Goal: Transaction & Acquisition: Purchase product/service

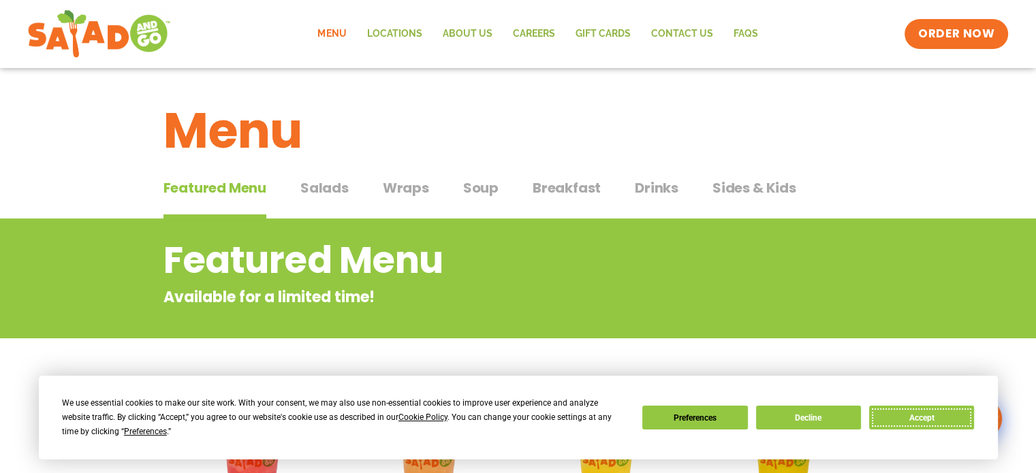
click at [927, 418] on button "Accept" at bounding box center [921, 418] width 105 height 24
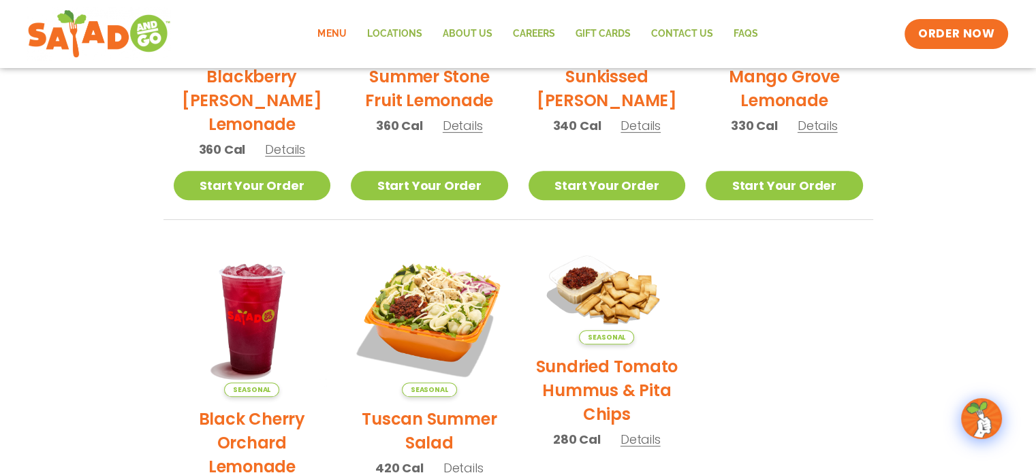
scroll to position [545, 0]
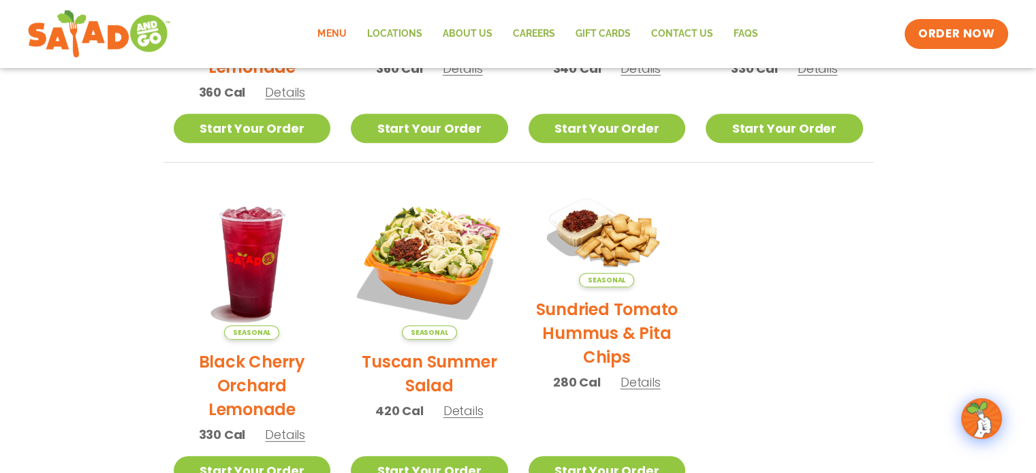
click at [457, 416] on span "Details" at bounding box center [463, 411] width 40 height 17
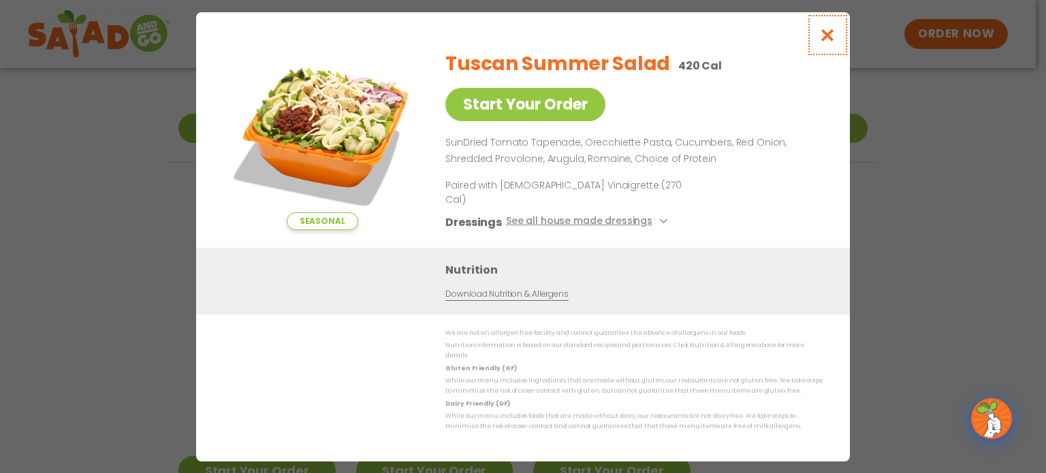
click at [829, 42] on icon "Close modal" at bounding box center [828, 35] width 17 height 14
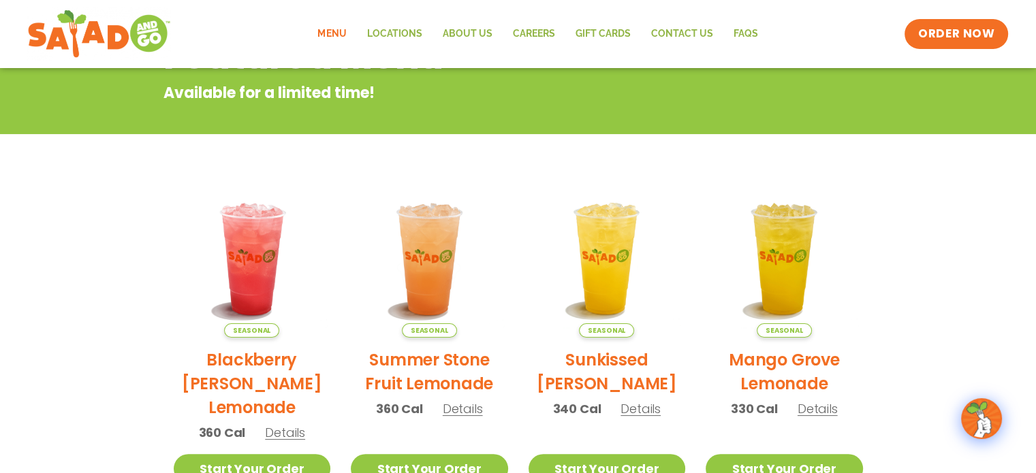
scroll to position [0, 0]
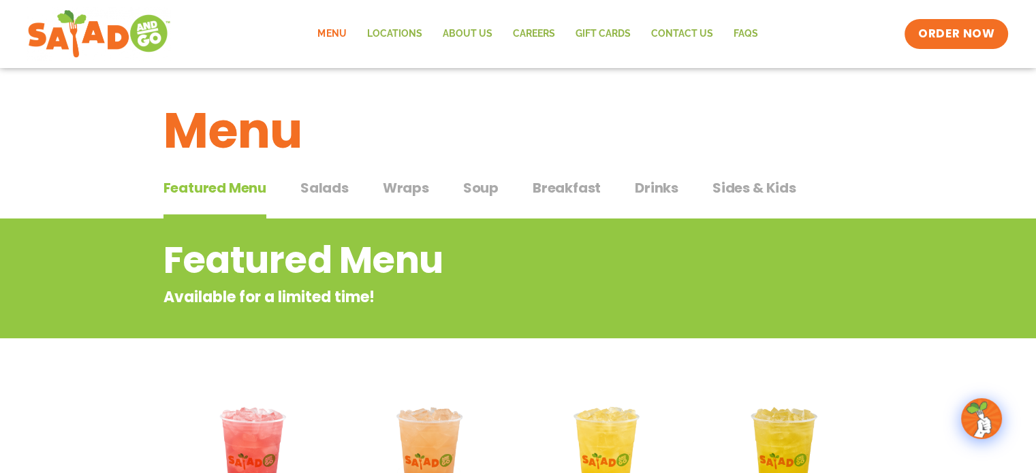
click at [479, 187] on span "Soup" at bounding box center [480, 188] width 35 height 20
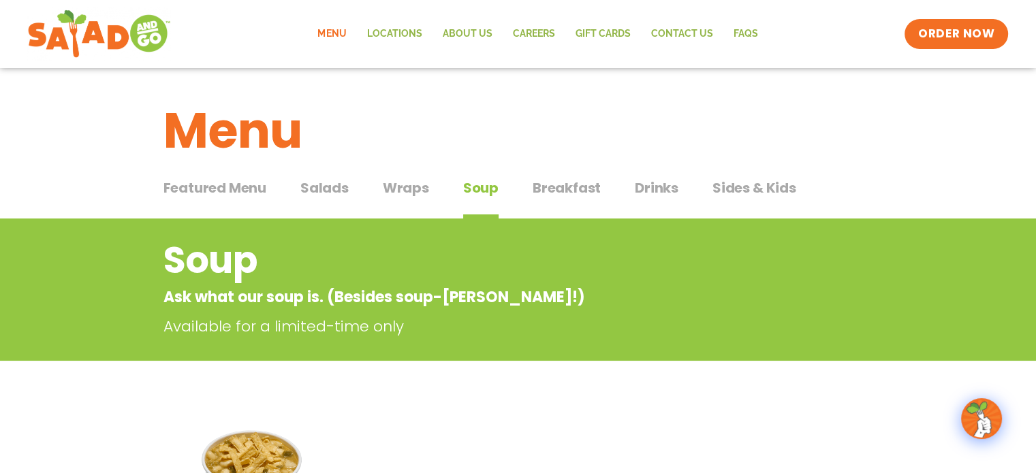
click at [331, 187] on span "Salads" at bounding box center [324, 188] width 48 height 20
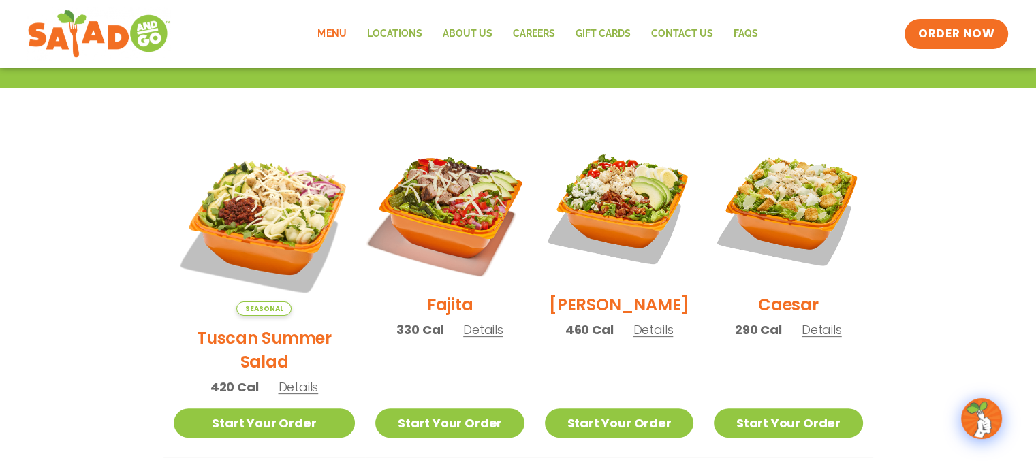
scroll to position [341, 0]
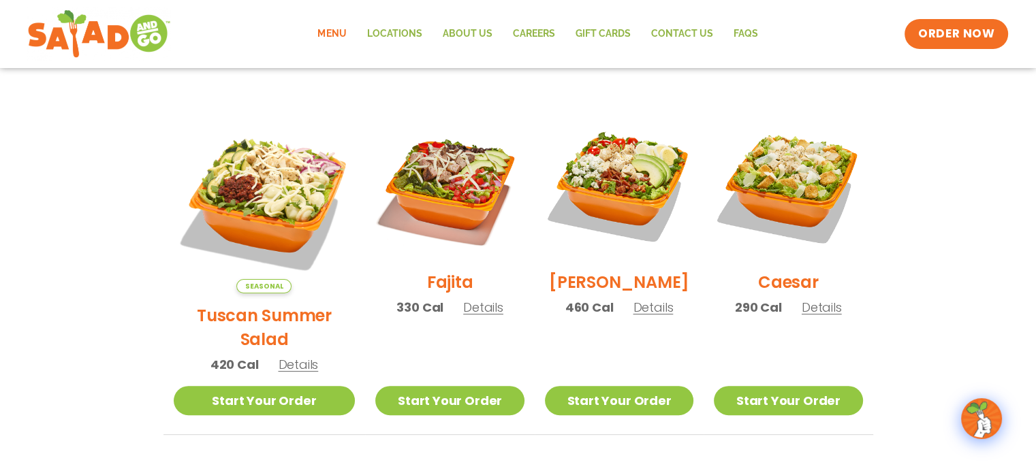
click at [633, 316] on span "Details" at bounding box center [653, 307] width 40 height 17
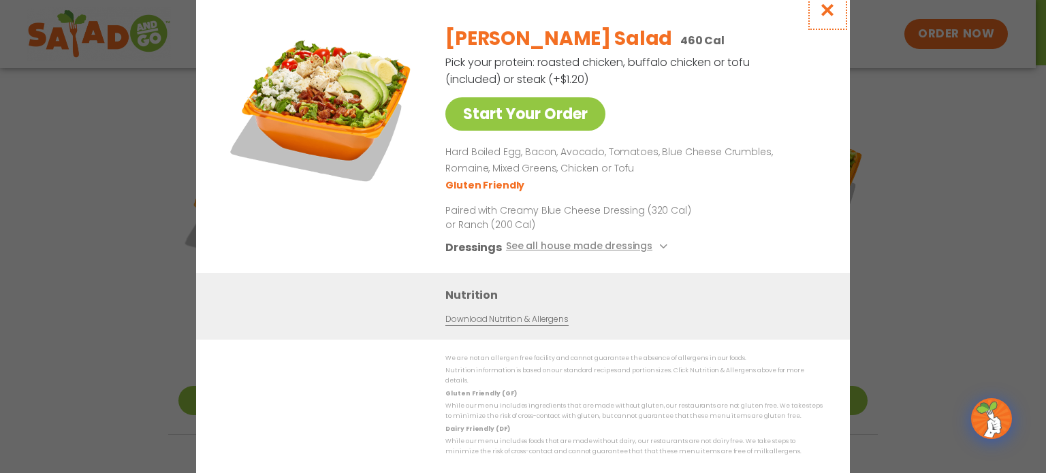
click at [835, 10] on icon "Close modal" at bounding box center [828, 10] width 17 height 14
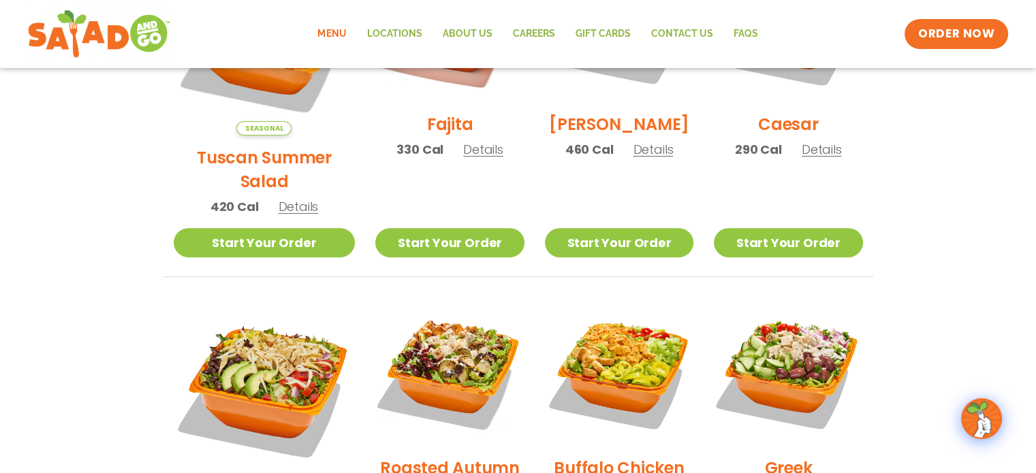
scroll to position [613, 0]
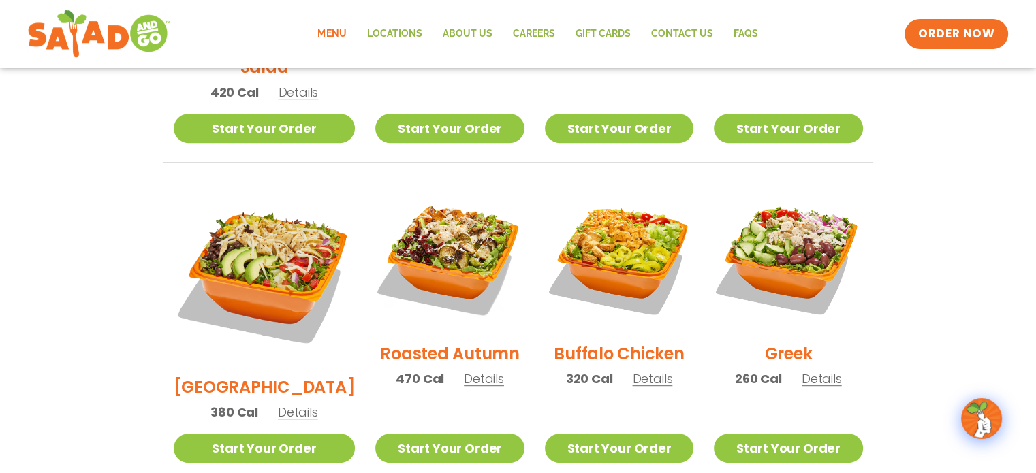
click at [638, 371] on span "Details" at bounding box center [652, 379] width 40 height 17
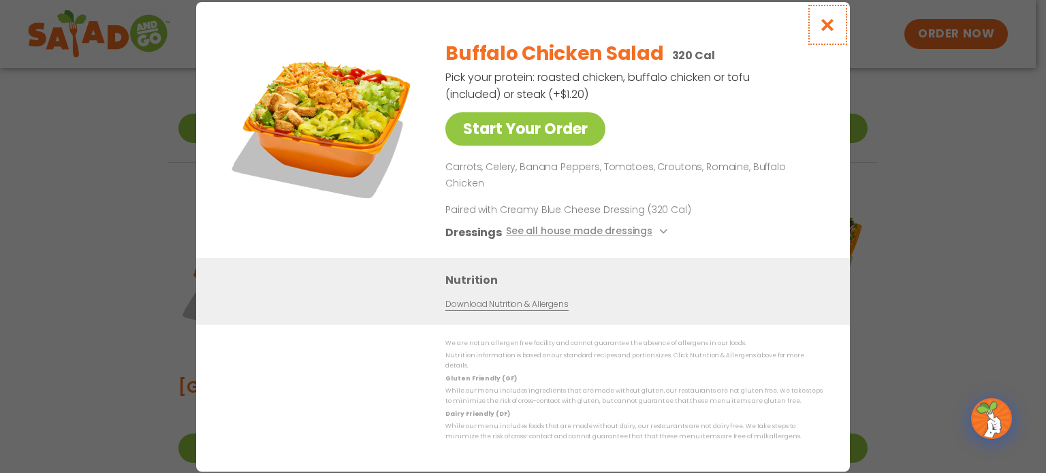
drag, startPoint x: 828, startPoint y: 23, endPoint x: 825, endPoint y: 33, distance: 10.8
click at [828, 25] on button "Close modal" at bounding box center [828, 25] width 44 height 46
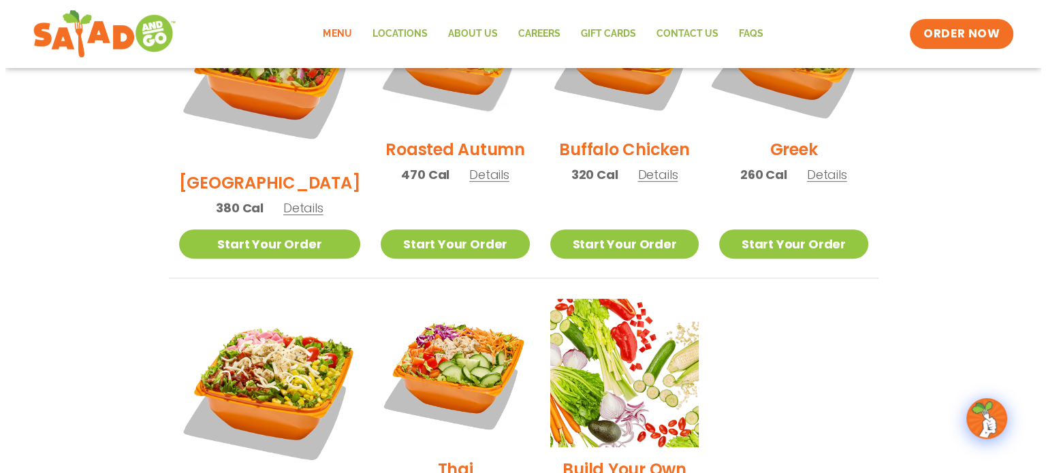
scroll to position [886, 0]
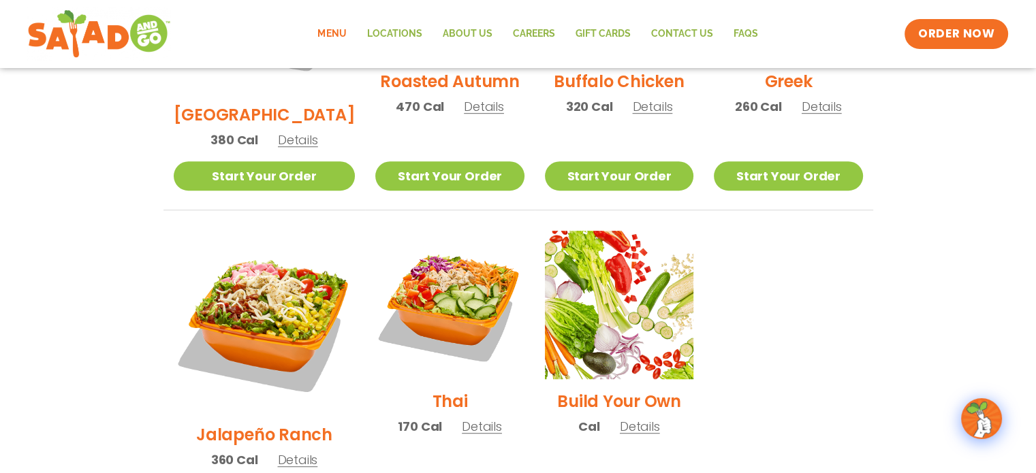
click at [281, 452] on span "Details" at bounding box center [297, 460] width 40 height 17
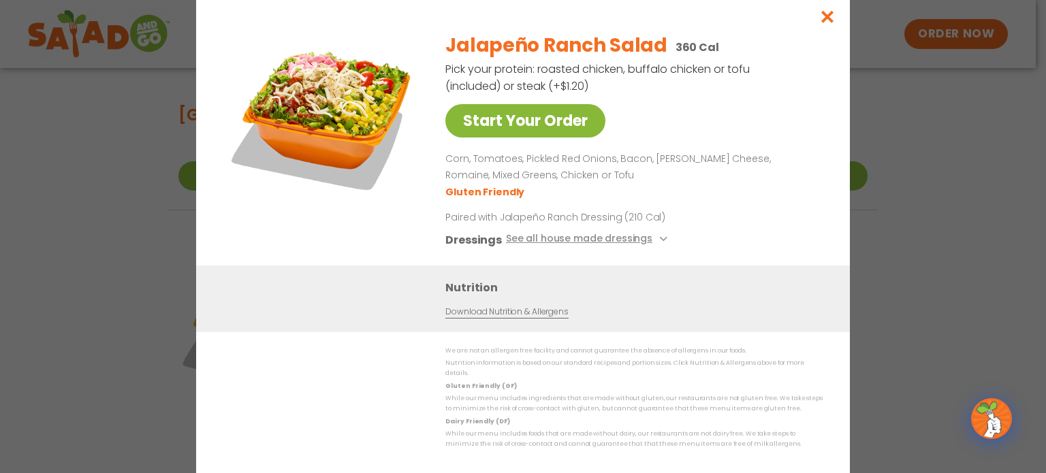
click at [559, 131] on link "Start Your Order" at bounding box center [526, 120] width 160 height 33
